Goal: Understand site structure: Grasp the organization and layout of the website

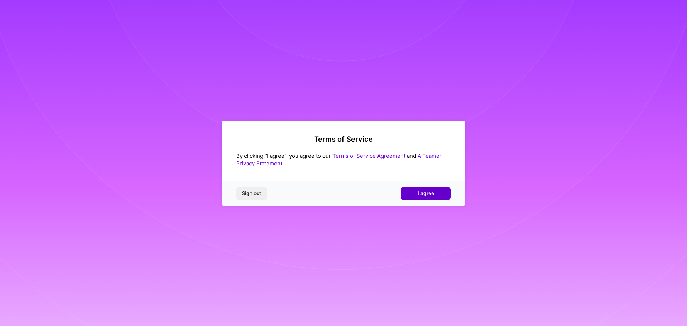
click at [423, 194] on span "I agree" at bounding box center [425, 193] width 16 height 7
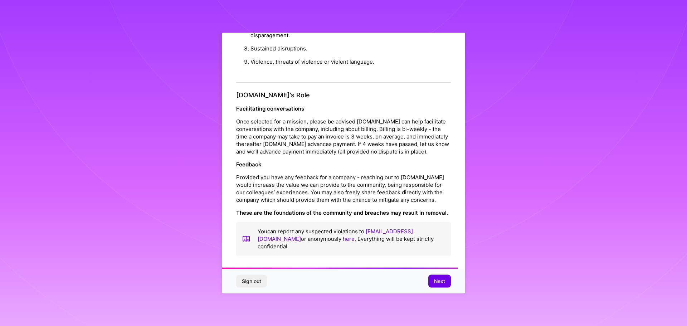
scroll to position [775, 0]
click at [433, 283] on button "Next" at bounding box center [439, 281] width 23 height 13
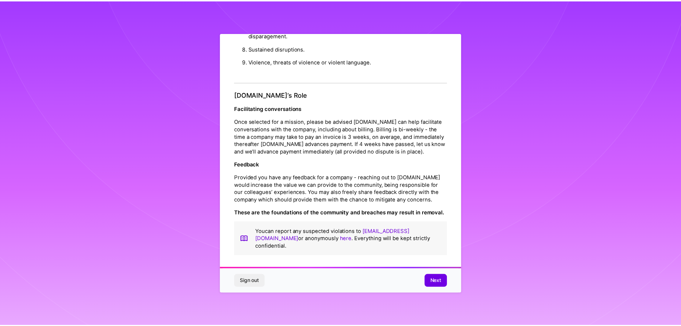
scroll to position [0, 0]
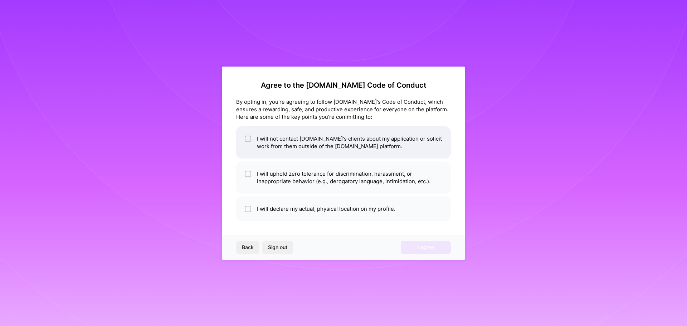
click at [250, 138] on input "checkbox" at bounding box center [248, 139] width 5 height 5
checkbox input "true"
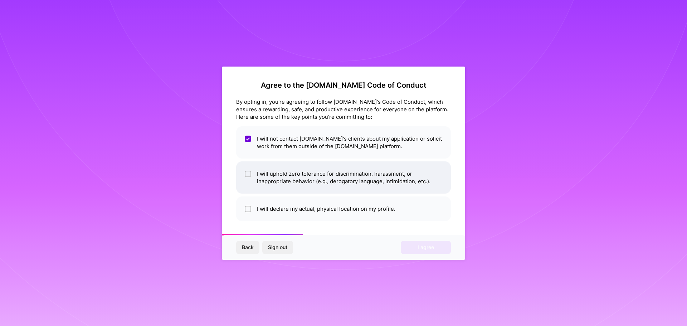
click at [248, 174] on input "checkbox" at bounding box center [248, 174] width 5 height 5
checkbox input "true"
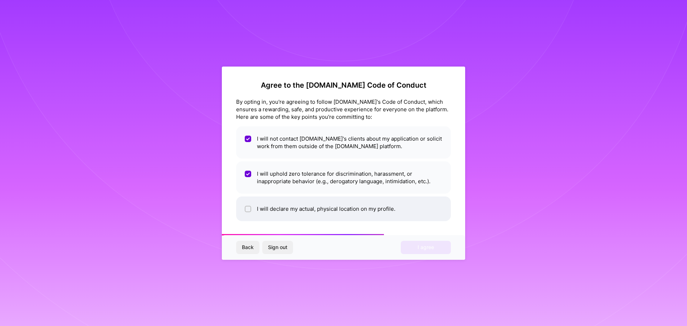
click at [248, 208] on input "checkbox" at bounding box center [248, 209] width 5 height 5
checkbox input "true"
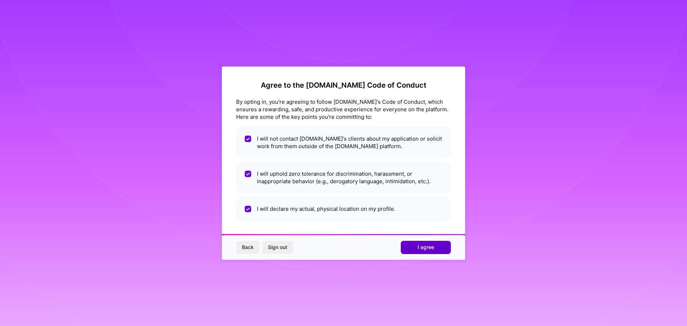
click at [426, 248] on span "I agree" at bounding box center [425, 247] width 16 height 7
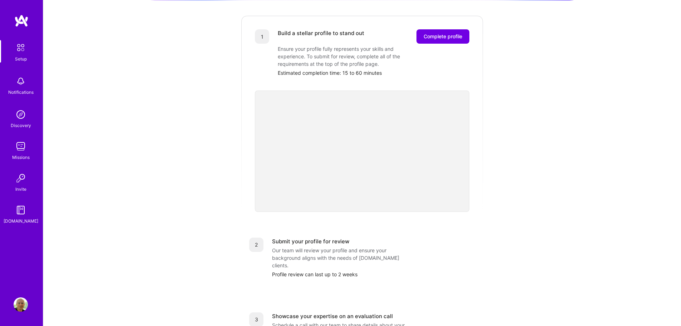
scroll to position [75, 0]
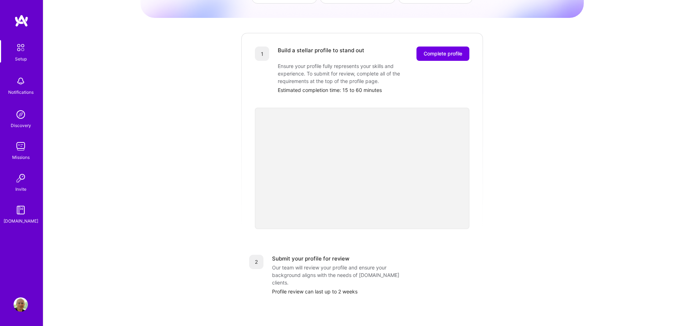
click at [22, 118] on img at bounding box center [21, 114] width 14 height 14
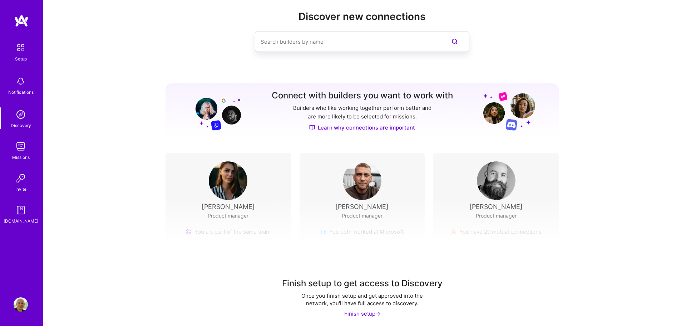
scroll to position [16, 0]
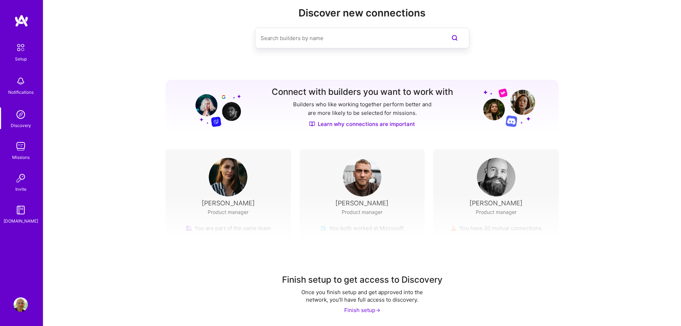
click at [18, 147] on img at bounding box center [21, 146] width 14 height 14
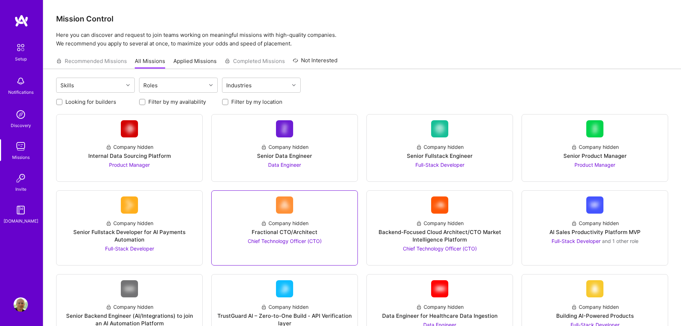
click at [301, 240] on span "Chief Technology Officer (CTO)" at bounding box center [285, 241] width 74 height 6
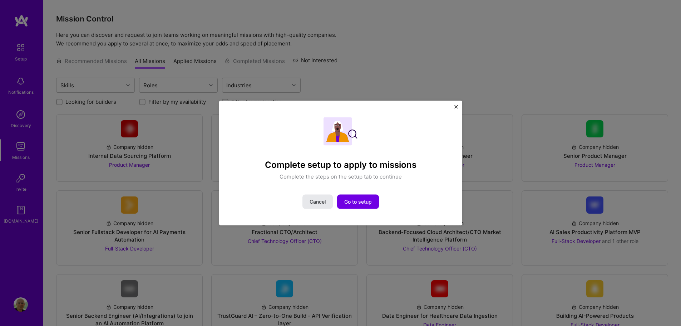
click at [316, 202] on span "Cancel" at bounding box center [318, 201] width 16 height 7
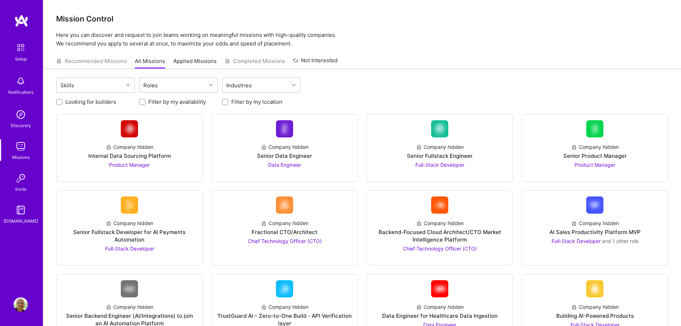
click at [21, 211] on img at bounding box center [21, 210] width 14 height 14
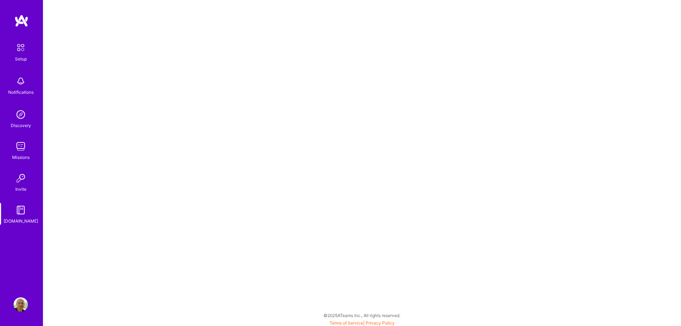
click at [16, 212] on img at bounding box center [21, 210] width 14 height 14
